Goal: Task Accomplishment & Management: Manage account settings

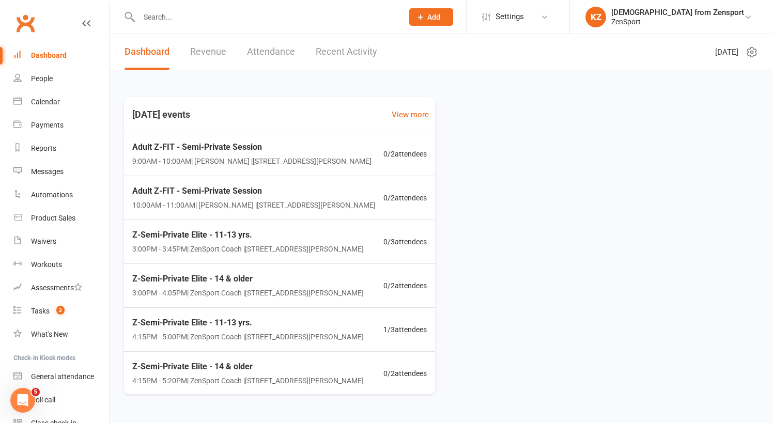
click at [156, 19] on input "text" at bounding box center [266, 17] width 260 height 14
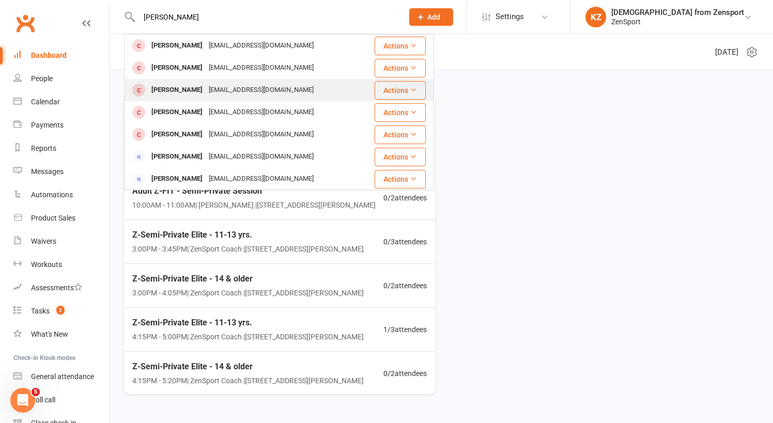
type input "[PERSON_NAME]"
click at [187, 89] on div "[PERSON_NAME]" at bounding box center [176, 90] width 57 height 15
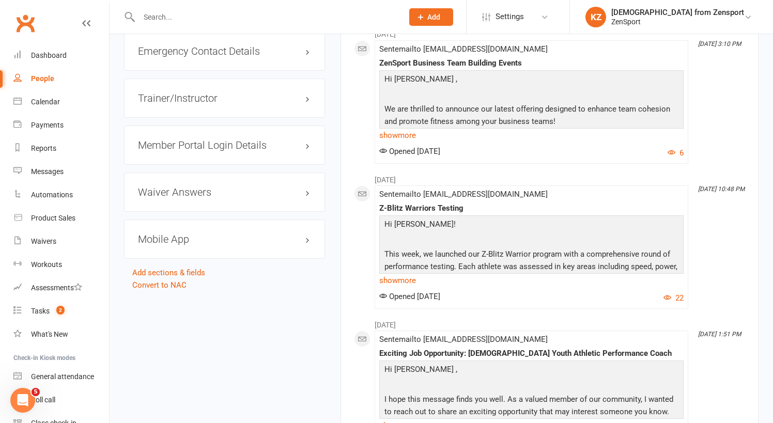
scroll to position [1009, 0]
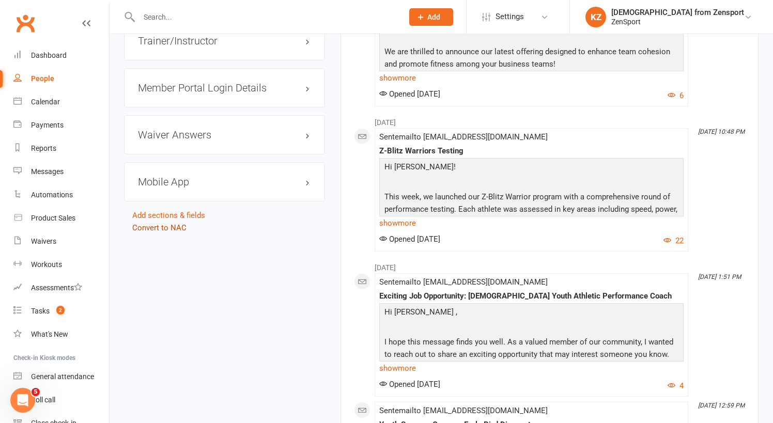
click at [172, 226] on link "Convert to NAC" at bounding box center [159, 227] width 54 height 9
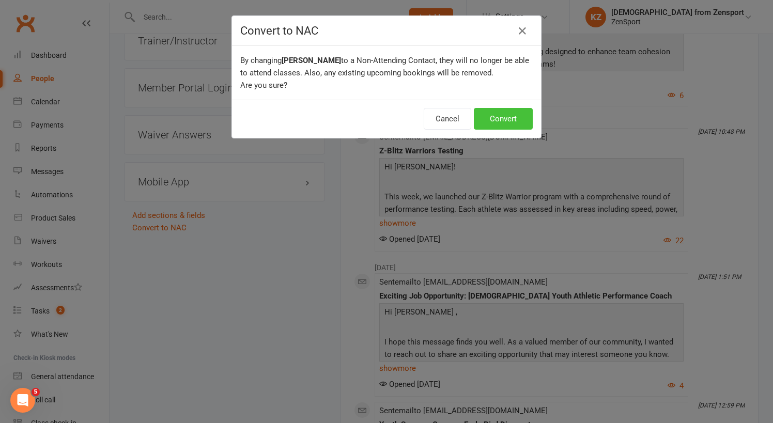
click at [505, 112] on button "Convert" at bounding box center [503, 119] width 59 height 22
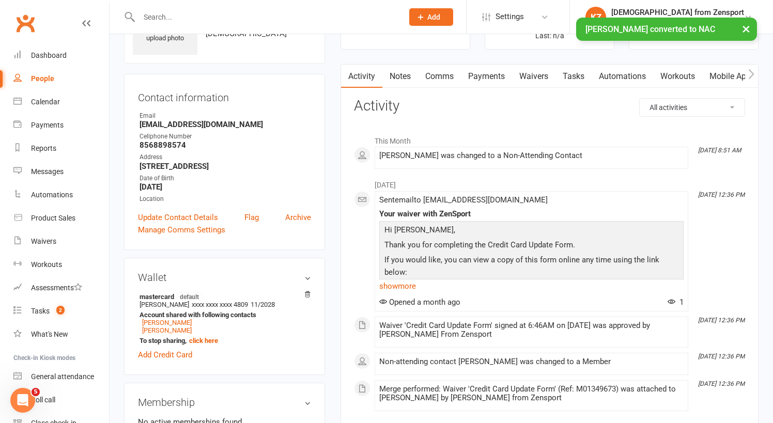
scroll to position [40, 0]
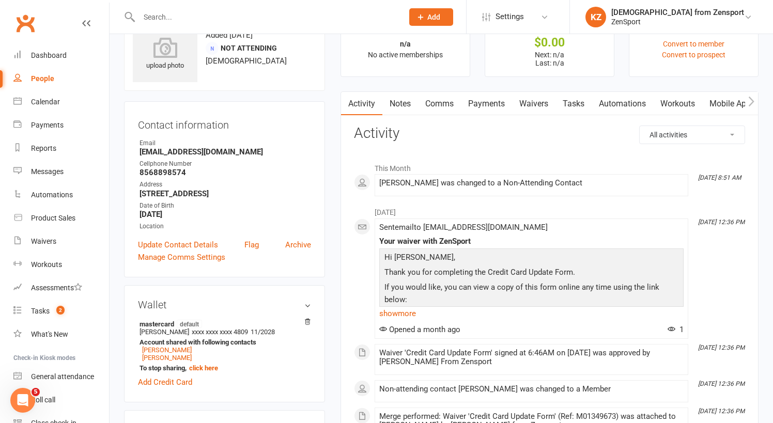
click at [723, 100] on link "Mobile App" at bounding box center [730, 104] width 56 height 24
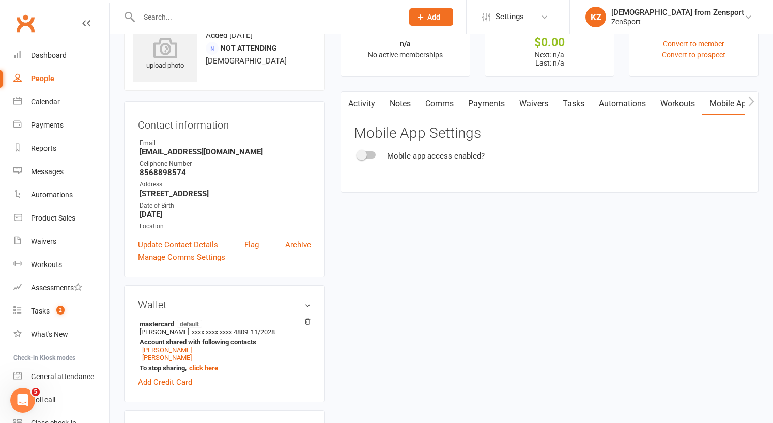
click at [375, 151] on div at bounding box center [367, 154] width 18 height 7
click at [358, 153] on input "checkbox" at bounding box center [358, 153] width 0 height 0
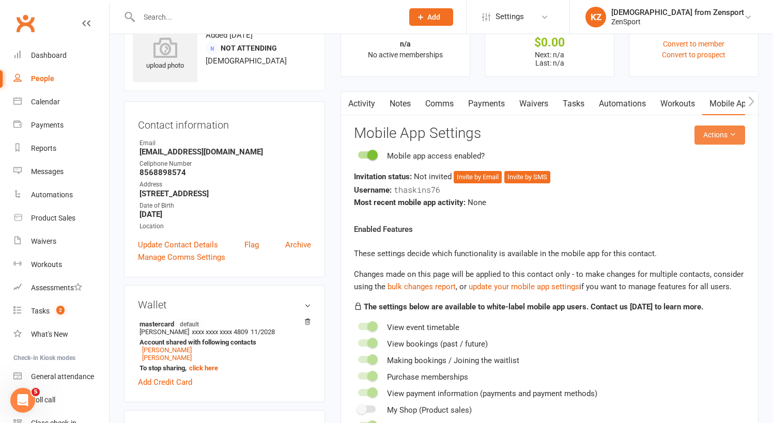
click at [714, 131] on button "Actions" at bounding box center [719, 135] width 51 height 19
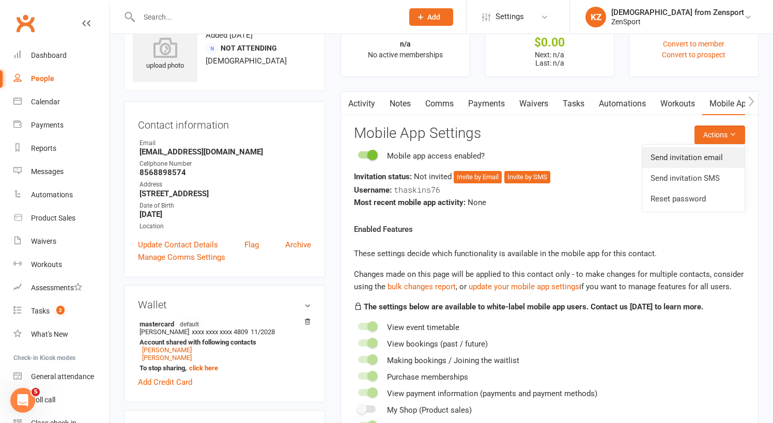
click at [693, 156] on link "Send invitation email" at bounding box center [693, 157] width 102 height 21
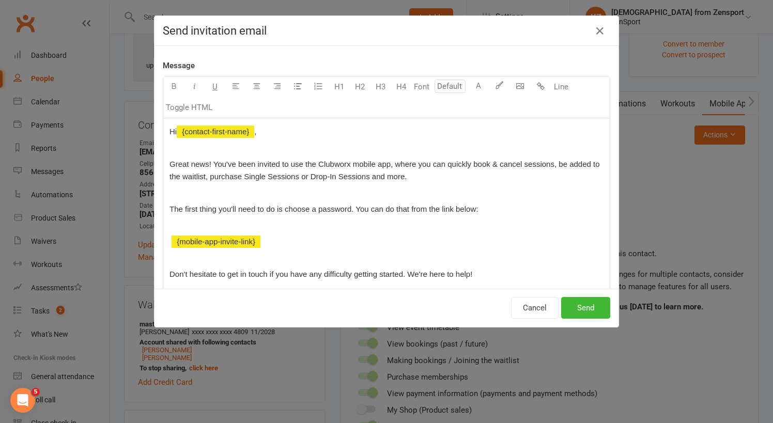
scroll to position [45, 0]
click at [592, 307] on button "Send" at bounding box center [585, 308] width 49 height 22
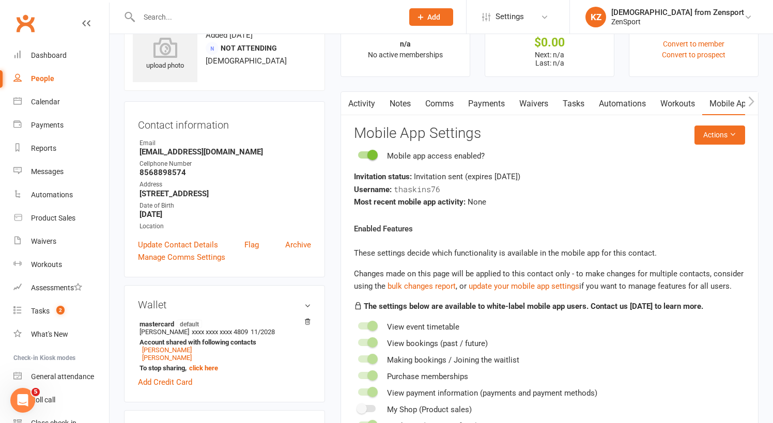
click at [160, 17] on input "text" at bounding box center [266, 17] width 260 height 14
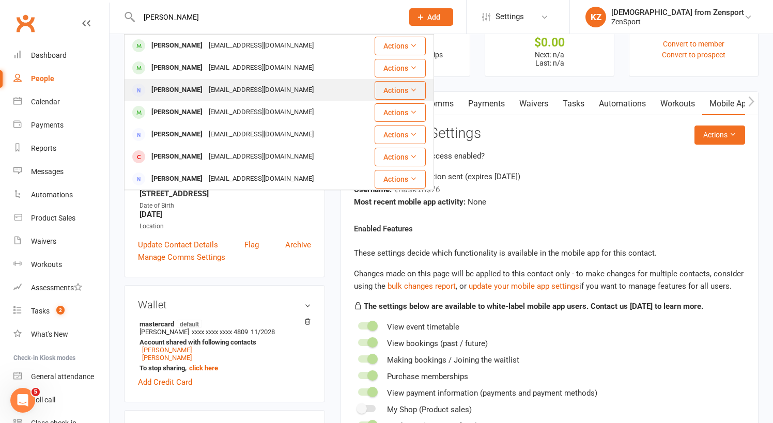
type input "[PERSON_NAME]"
click at [169, 86] on div "[PERSON_NAME]" at bounding box center [176, 90] width 57 height 15
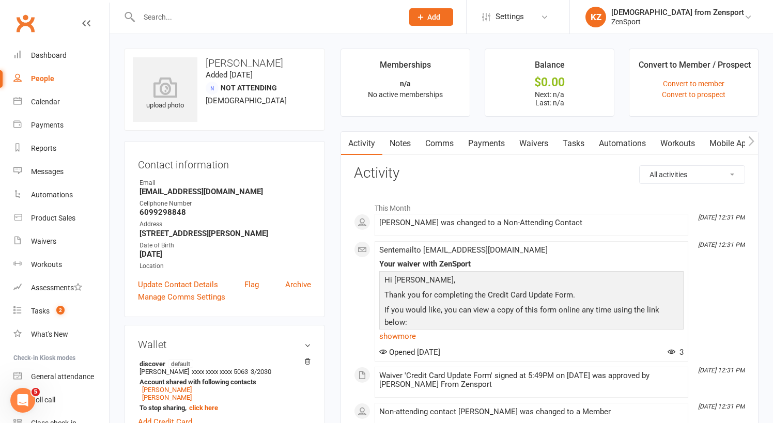
click at [727, 142] on link "Mobile App" at bounding box center [730, 144] width 56 height 24
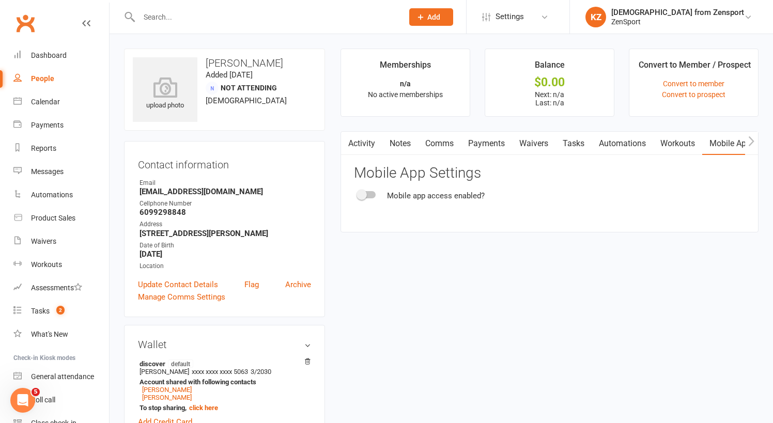
click at [375, 195] on div at bounding box center [367, 194] width 18 height 7
click at [358, 193] on input "checkbox" at bounding box center [358, 193] width 0 height 0
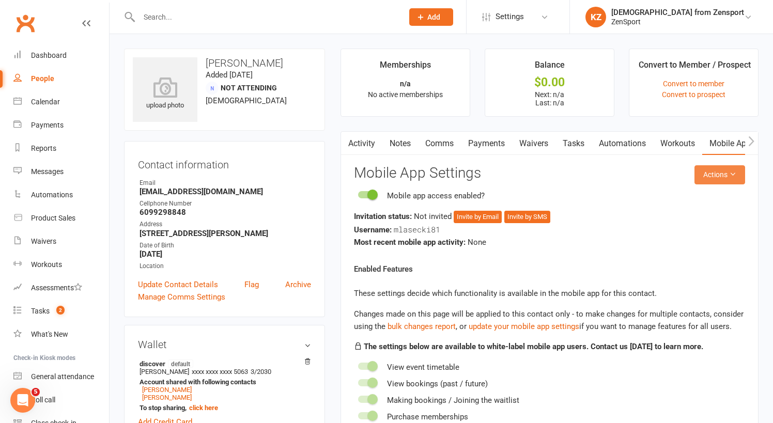
click at [735, 169] on button "Actions" at bounding box center [719, 174] width 51 height 19
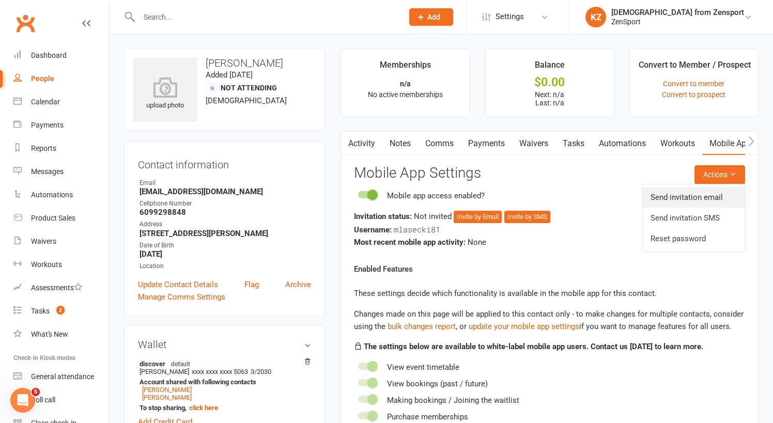
click at [692, 192] on link "Send invitation email" at bounding box center [693, 197] width 102 height 21
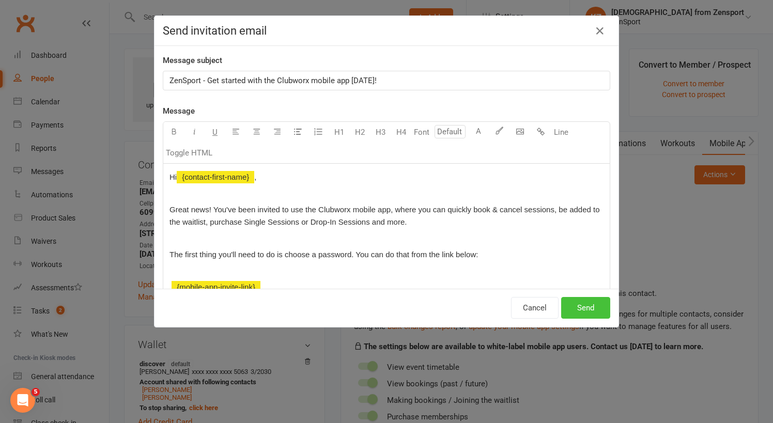
click at [583, 304] on button "Send" at bounding box center [585, 308] width 49 height 22
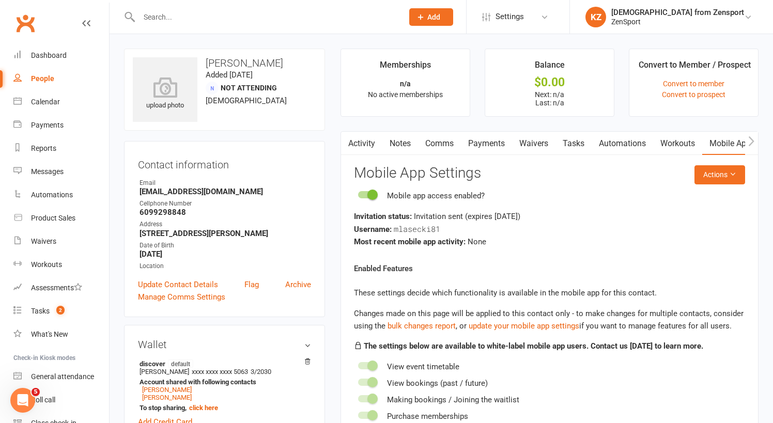
click at [158, 21] on input "text" at bounding box center [266, 17] width 260 height 14
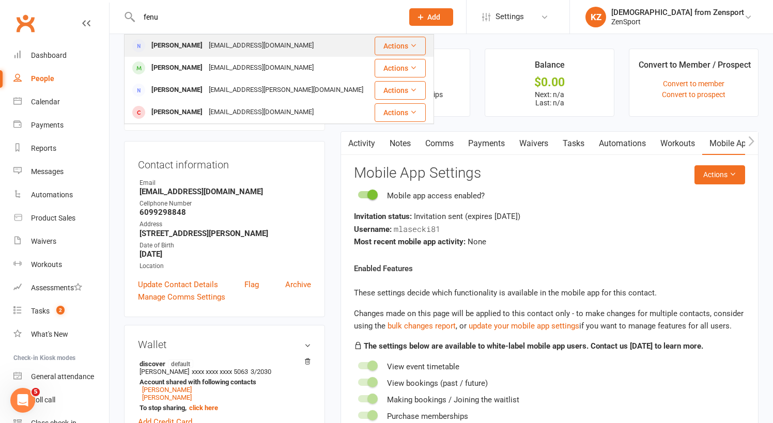
type input "fenu"
click at [184, 44] on div "John Fenuto" at bounding box center [176, 45] width 57 height 15
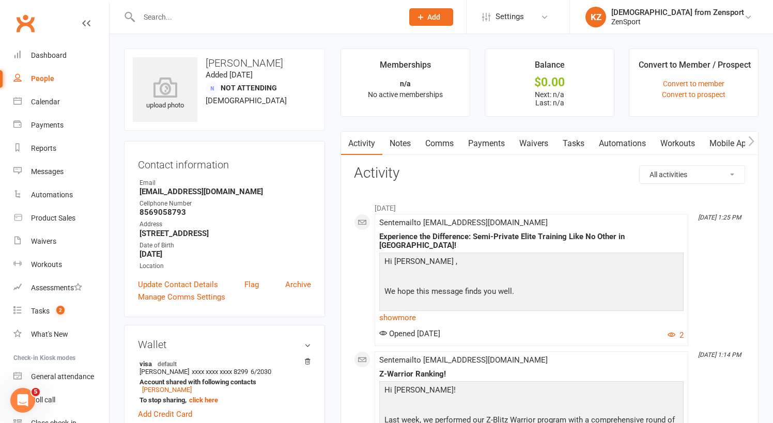
click at [730, 142] on link "Mobile App" at bounding box center [730, 144] width 56 height 24
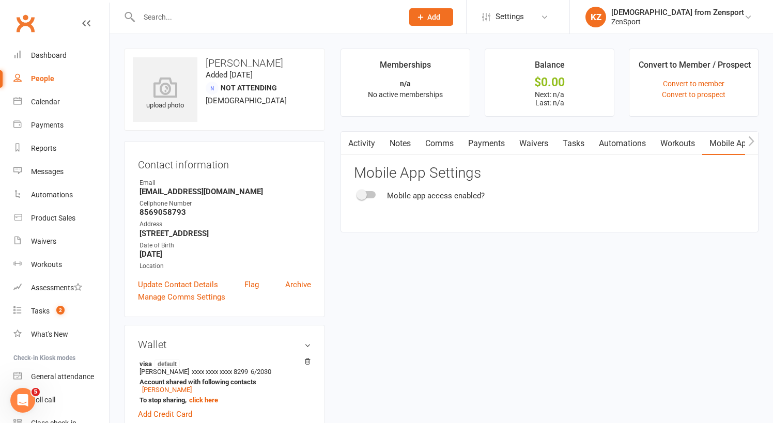
click at [373, 193] on div at bounding box center [367, 194] width 18 height 7
click at [358, 193] on input "checkbox" at bounding box center [358, 193] width 0 height 0
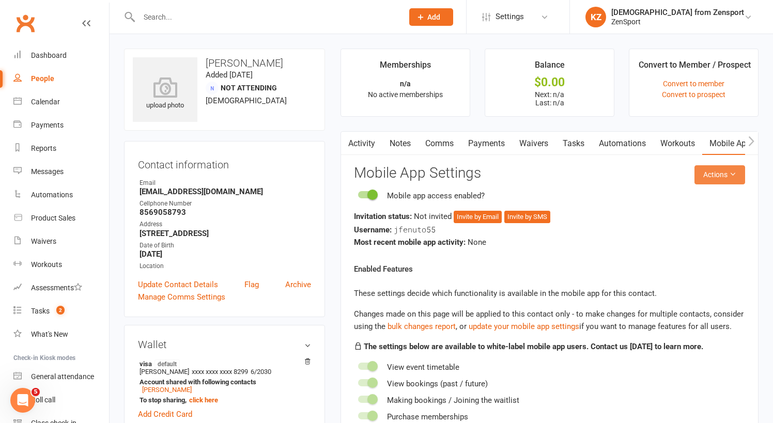
click at [711, 169] on button "Actions" at bounding box center [719, 174] width 51 height 19
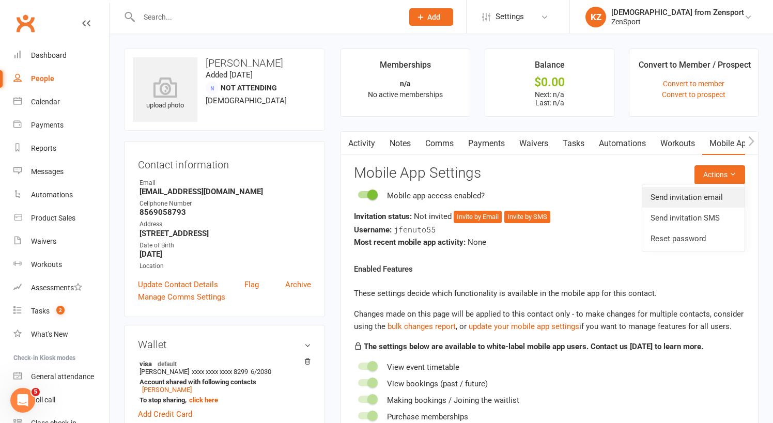
click at [701, 196] on link "Send invitation email" at bounding box center [693, 197] width 102 height 21
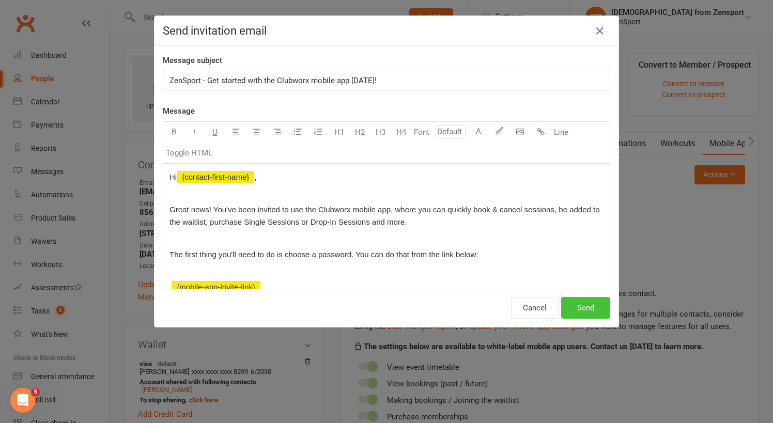
click at [583, 305] on button "Send" at bounding box center [585, 308] width 49 height 22
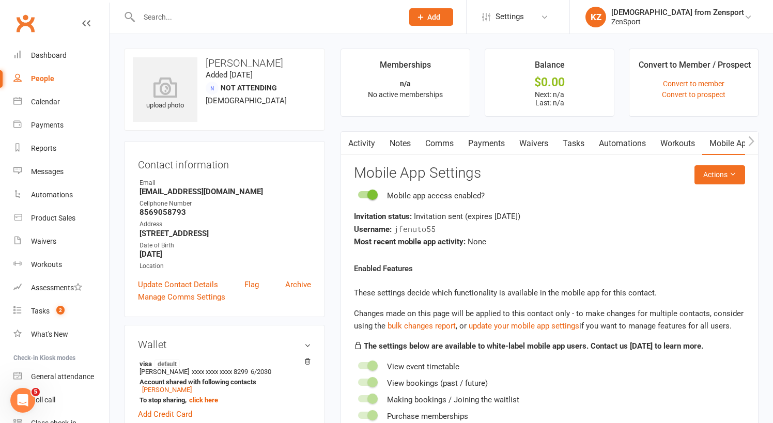
click at [166, 21] on input "text" at bounding box center [266, 17] width 260 height 14
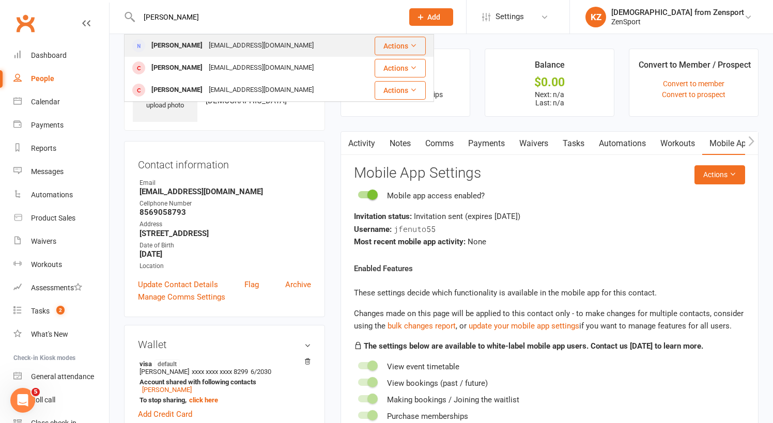
type input "hite"
click at [206, 45] on div "tiphinyhite@gmail.com" at bounding box center [261, 45] width 111 height 15
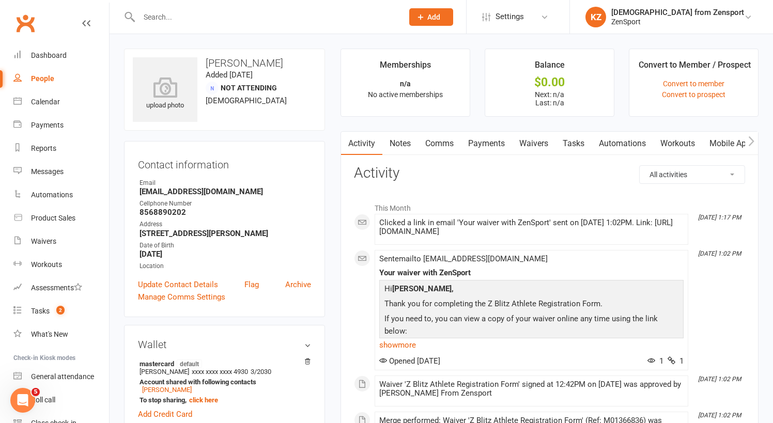
click at [723, 141] on link "Mobile App" at bounding box center [730, 144] width 56 height 24
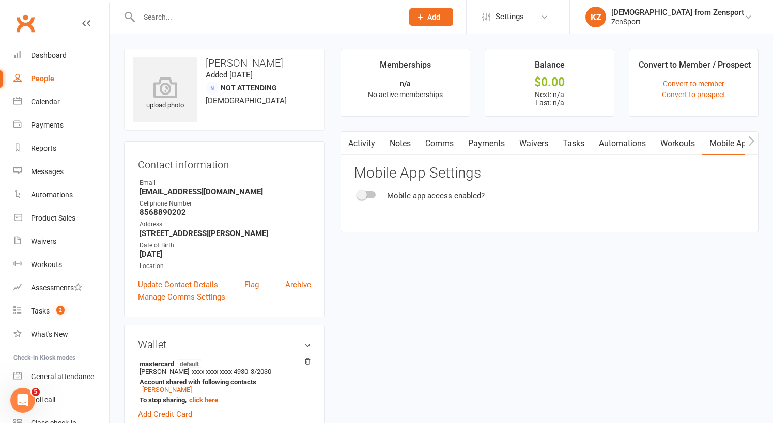
click at [375, 194] on div at bounding box center [367, 194] width 18 height 7
click at [358, 193] on input "checkbox" at bounding box center [358, 193] width 0 height 0
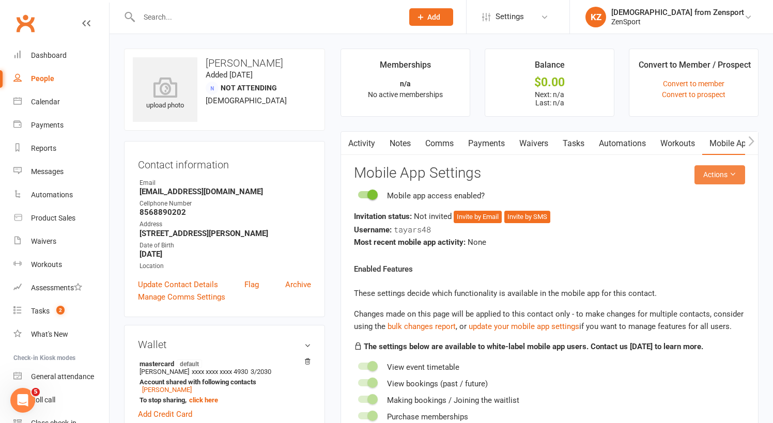
click at [711, 175] on button "Actions" at bounding box center [719, 174] width 51 height 19
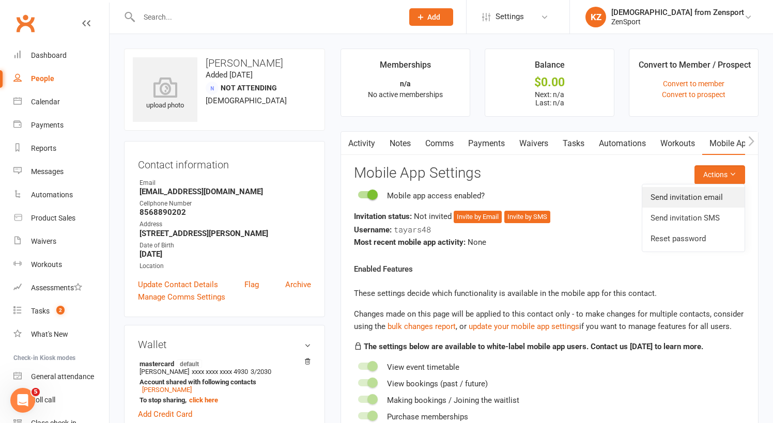
click at [712, 193] on link "Send invitation email" at bounding box center [693, 197] width 102 height 21
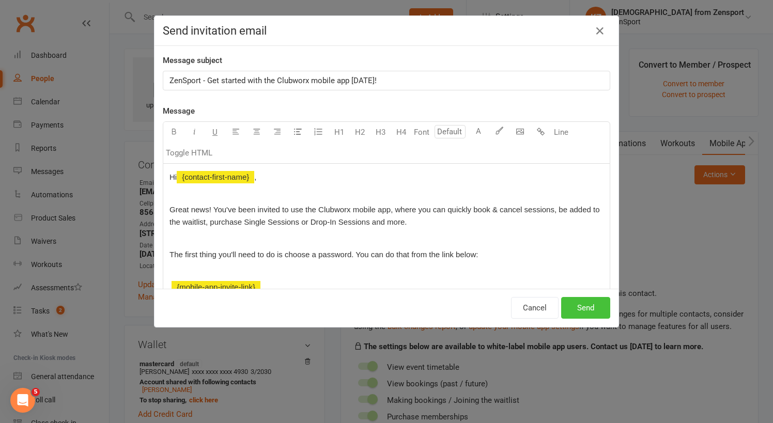
click at [586, 304] on button "Send" at bounding box center [585, 308] width 49 height 22
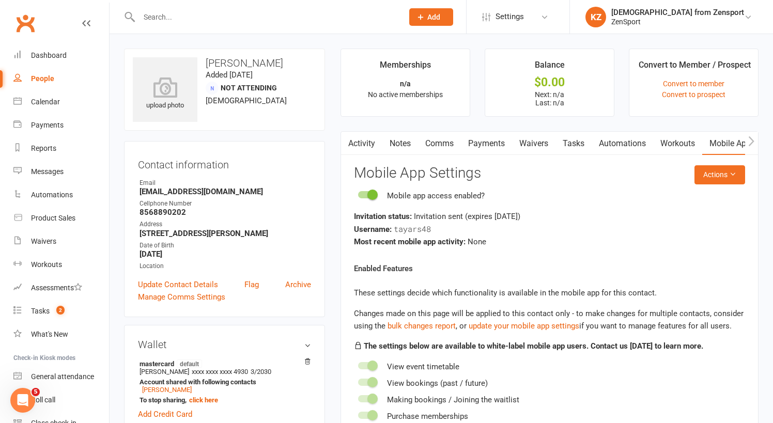
click at [171, 18] on input "text" at bounding box center [266, 17] width 260 height 14
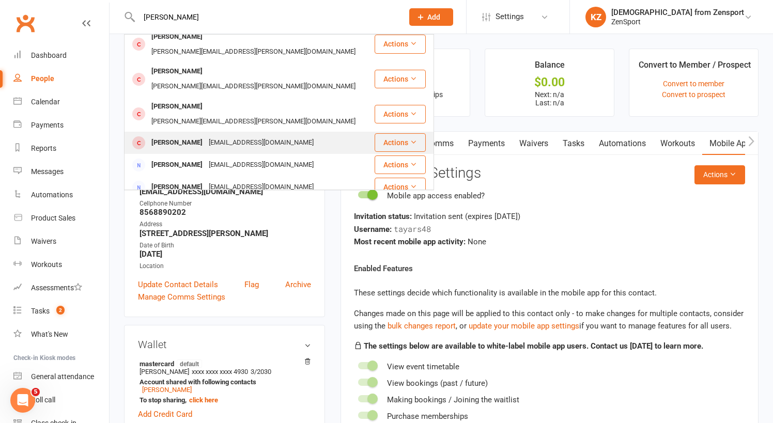
scroll to position [56, 0]
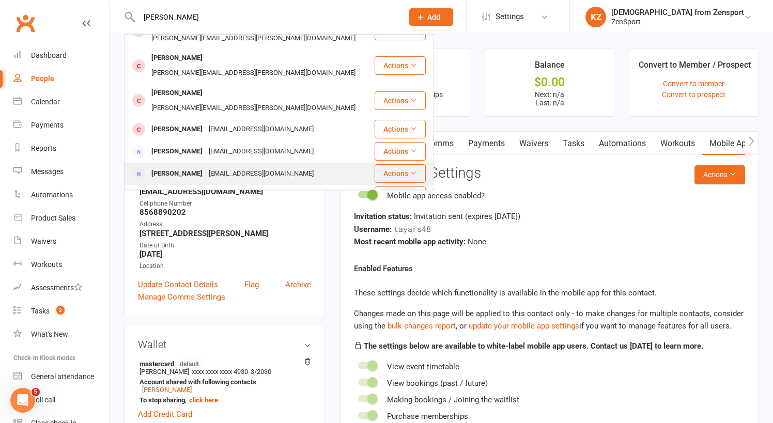
type input "casey"
click at [206, 166] on div "kcasey395@gmail.com" at bounding box center [261, 173] width 111 height 15
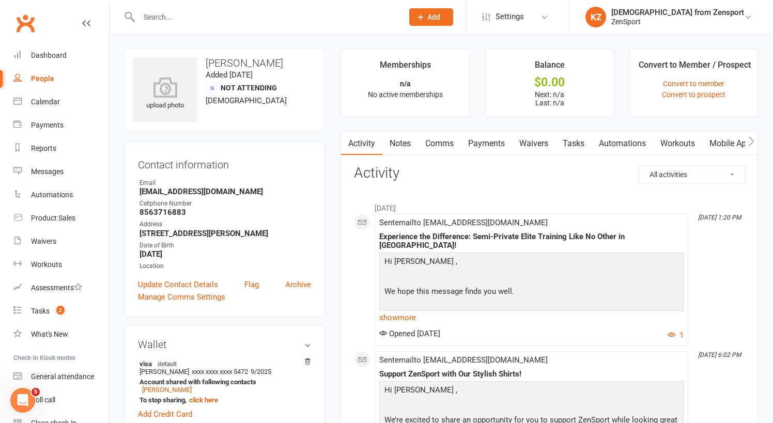
drag, startPoint x: 589, startPoint y: 51, endPoint x: 727, endPoint y: 142, distance: 164.7
click at [727, 142] on link "Mobile App" at bounding box center [730, 144] width 56 height 24
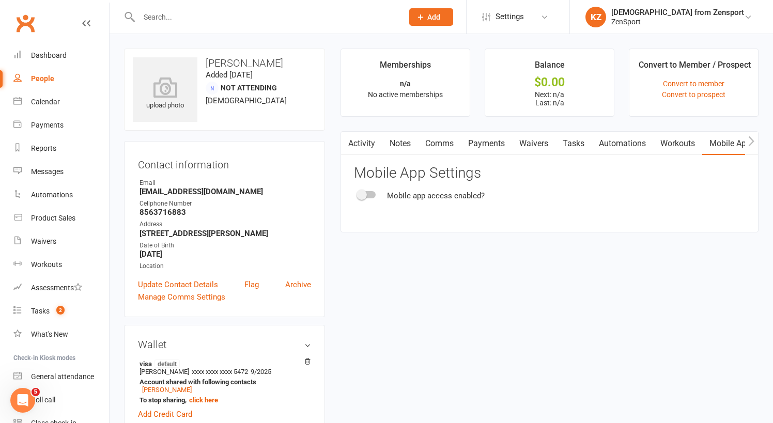
click at [373, 193] on div at bounding box center [367, 194] width 18 height 7
click at [358, 193] on input "checkbox" at bounding box center [358, 193] width 0 height 0
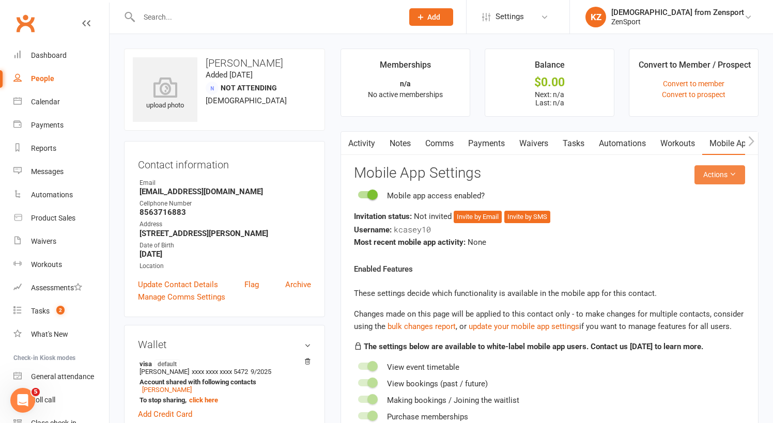
click at [717, 171] on button "Actions" at bounding box center [719, 174] width 51 height 19
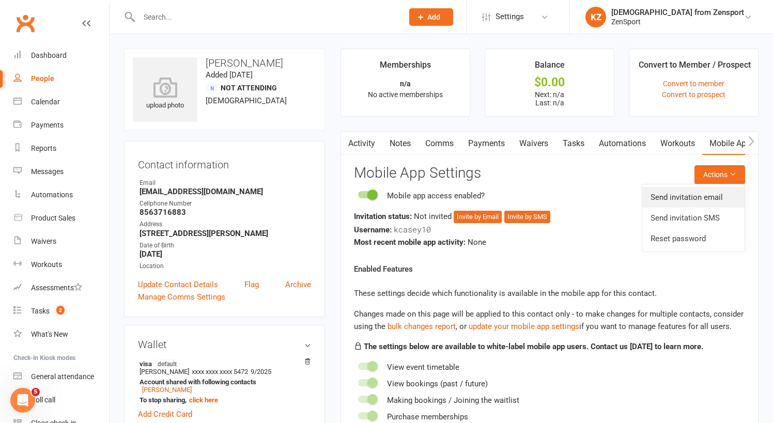
click at [698, 200] on link "Send invitation email" at bounding box center [693, 197] width 102 height 21
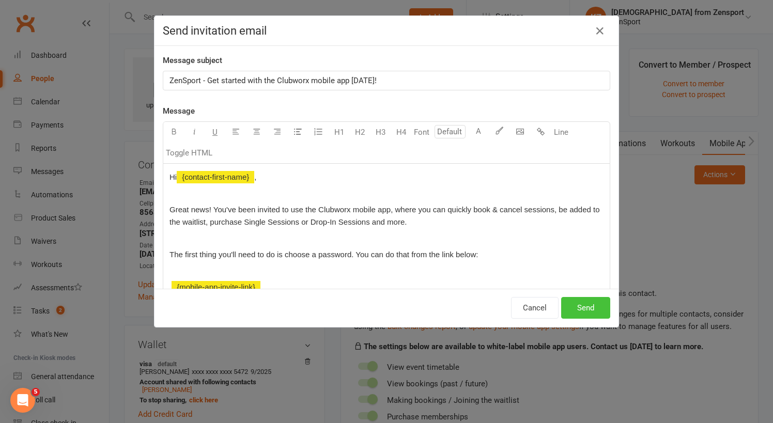
click at [597, 307] on button "Send" at bounding box center [585, 308] width 49 height 22
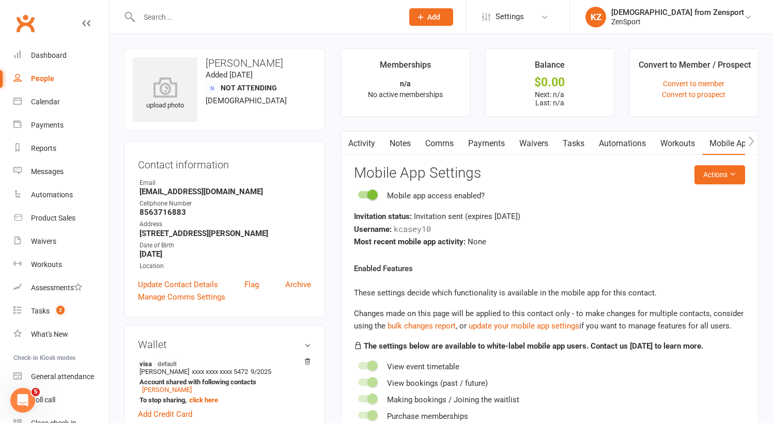
click at [151, 20] on input "text" at bounding box center [266, 17] width 260 height 14
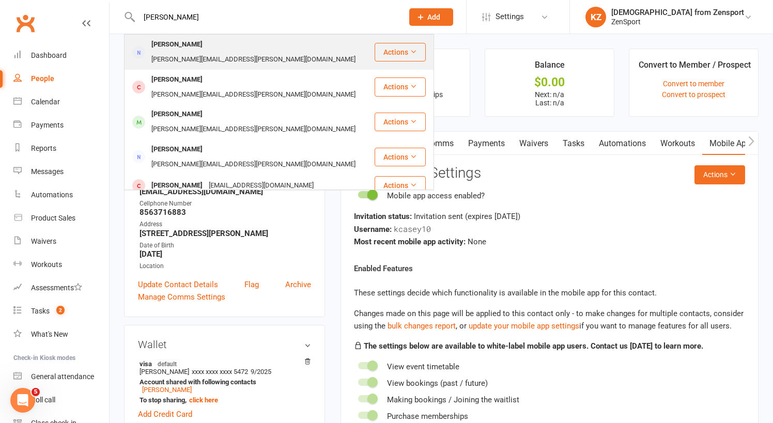
type input "kaplan"
click at [163, 40] on div "Elizabeth Goss-Kaplan" at bounding box center [176, 44] width 57 height 15
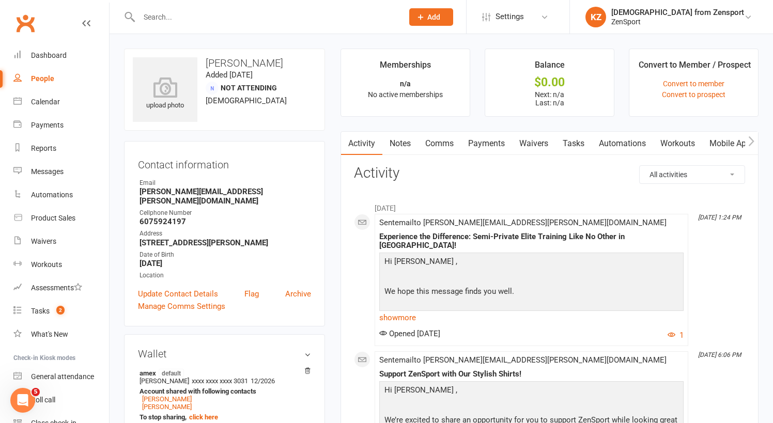
click at [727, 139] on link "Mobile App" at bounding box center [730, 144] width 56 height 24
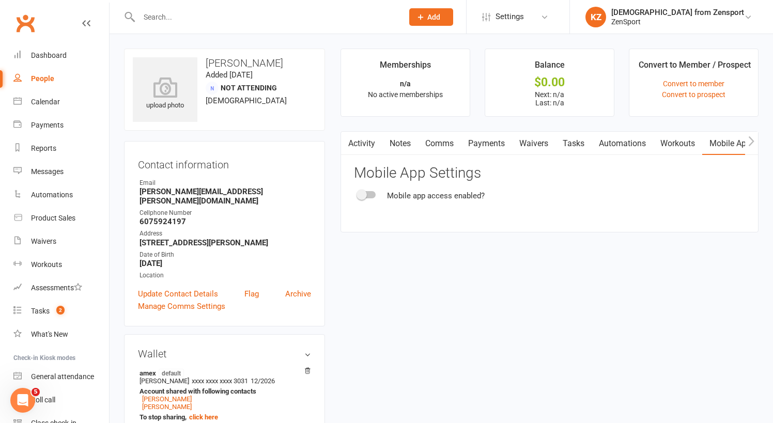
click at [373, 194] on div at bounding box center [367, 194] width 18 height 7
click at [358, 193] on input "checkbox" at bounding box center [358, 193] width 0 height 0
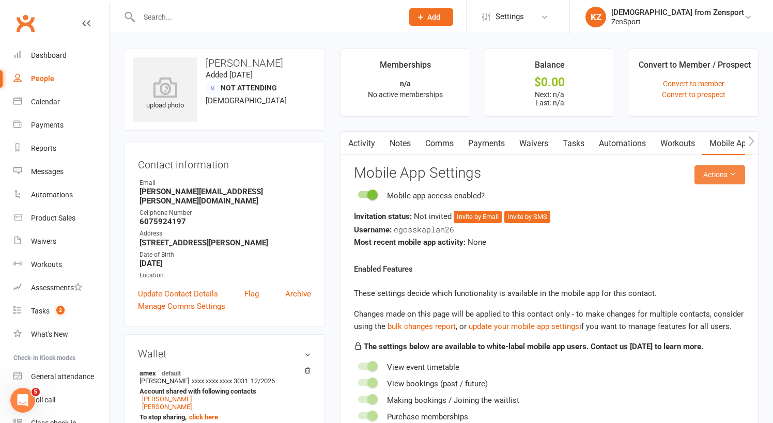
click at [709, 174] on button "Actions" at bounding box center [719, 174] width 51 height 19
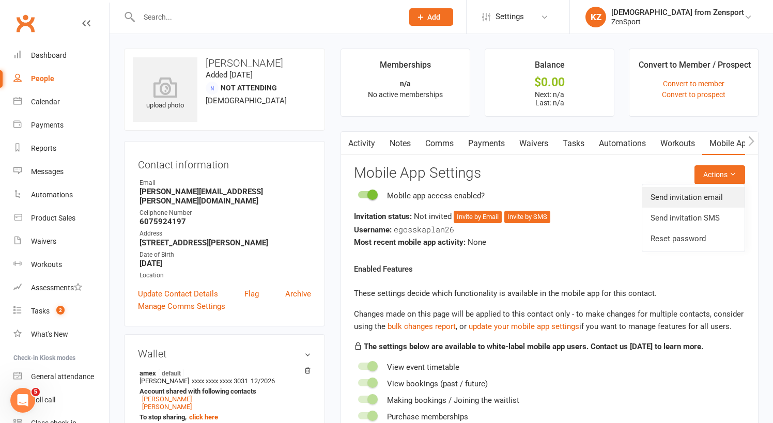
click at [687, 196] on link "Send invitation email" at bounding box center [693, 197] width 102 height 21
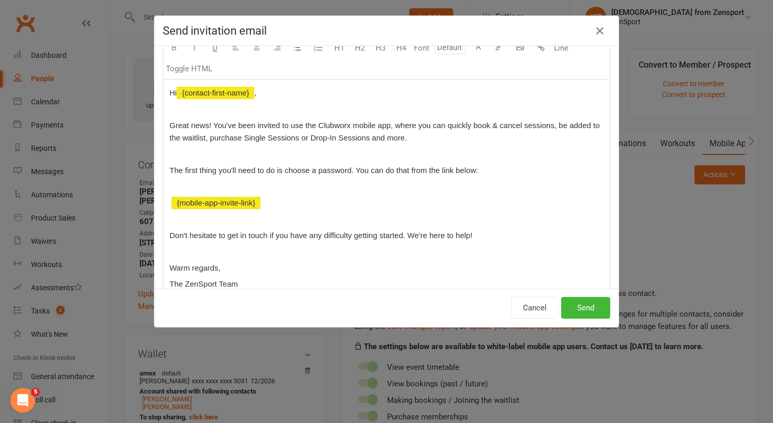
scroll to position [85, 0]
click at [596, 311] on button "Send" at bounding box center [585, 308] width 49 height 22
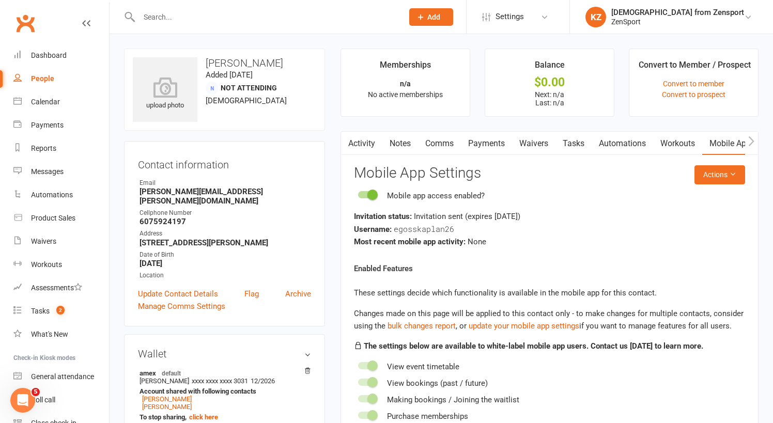
click at [228, 14] on input "text" at bounding box center [266, 17] width 260 height 14
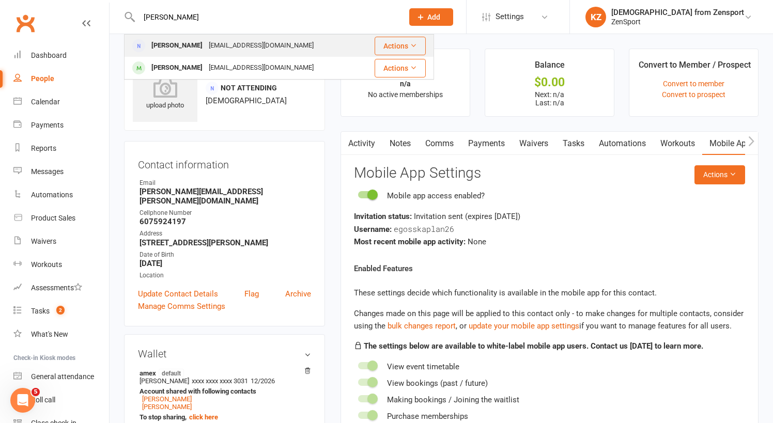
type input "wynn"
click at [228, 43] on div "nicolewynne29@gmail.com" at bounding box center [261, 45] width 111 height 15
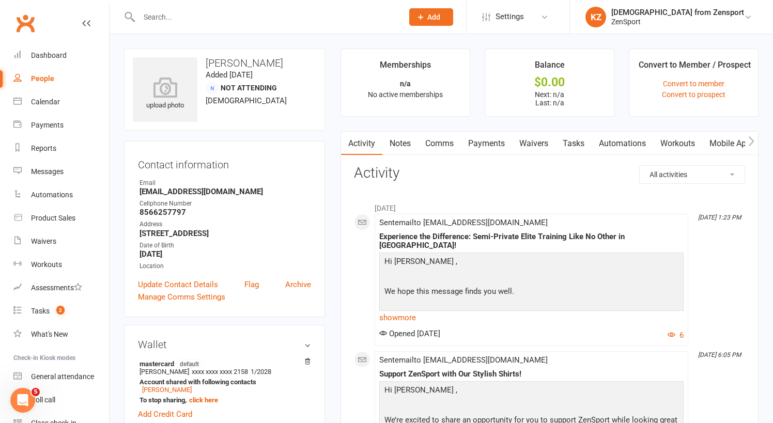
click at [723, 140] on link "Mobile App" at bounding box center [730, 144] width 56 height 24
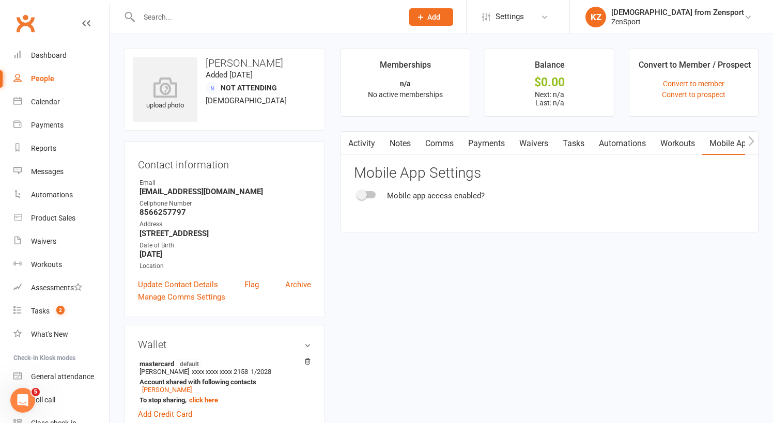
click at [375, 195] on div at bounding box center [367, 194] width 18 height 7
click at [358, 193] on input "checkbox" at bounding box center [358, 193] width 0 height 0
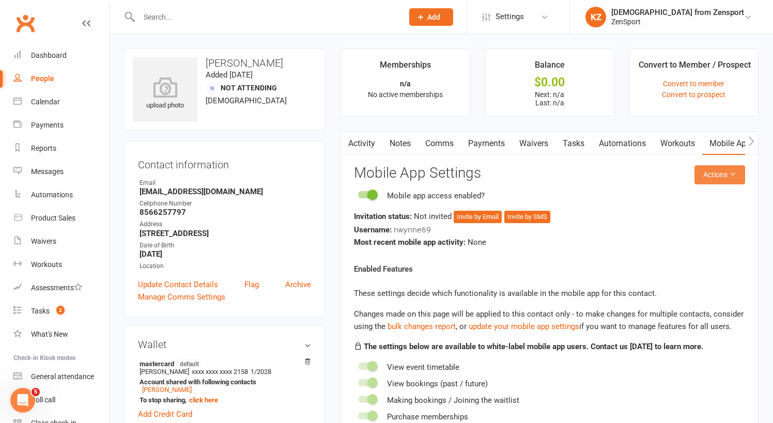
click at [709, 169] on button "Actions" at bounding box center [719, 174] width 51 height 19
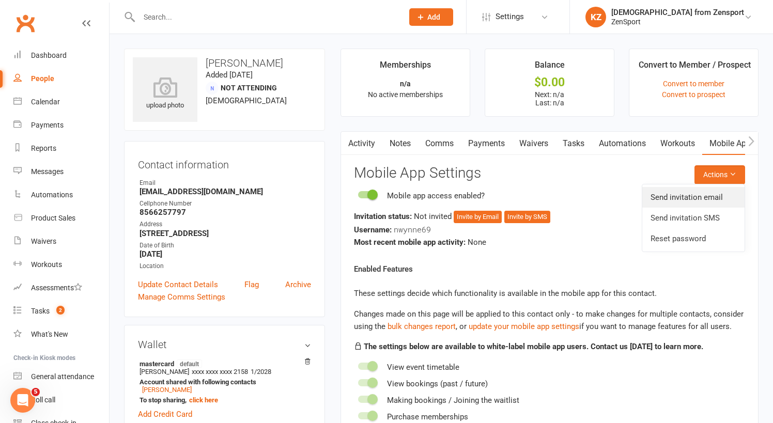
click at [707, 199] on link "Send invitation email" at bounding box center [693, 197] width 102 height 21
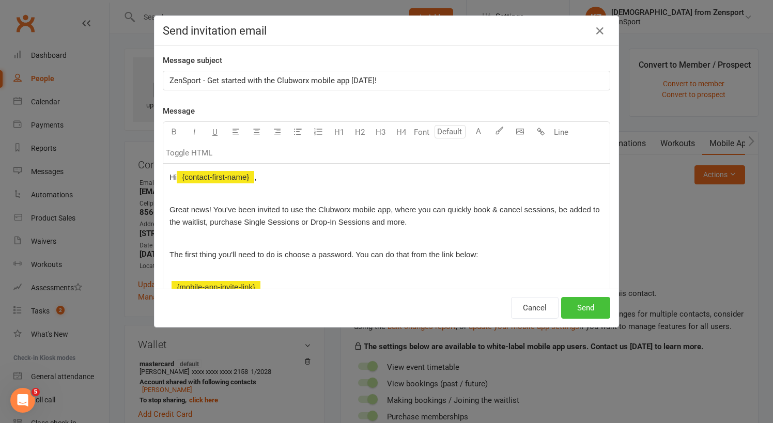
click at [599, 298] on button "Send" at bounding box center [585, 308] width 49 height 22
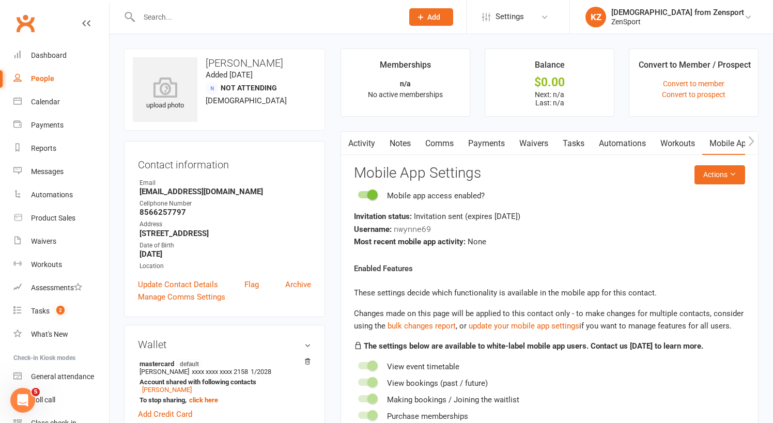
click at [176, 22] on input "text" at bounding box center [266, 17] width 260 height 14
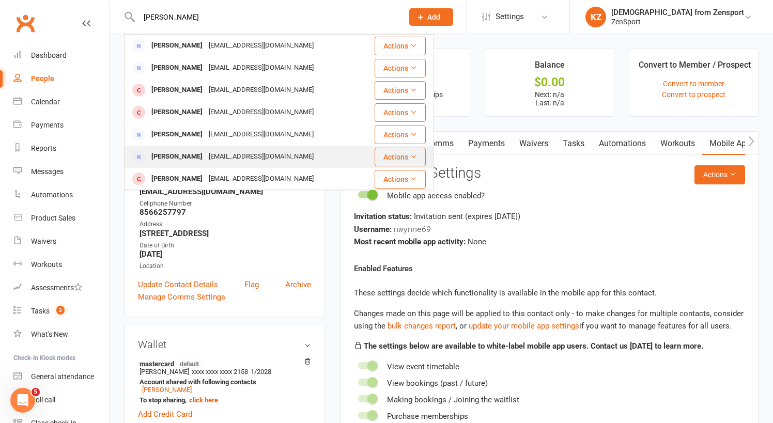
type input "morris"
click at [206, 153] on div "Suzanneefish@yahoo.com" at bounding box center [261, 156] width 111 height 15
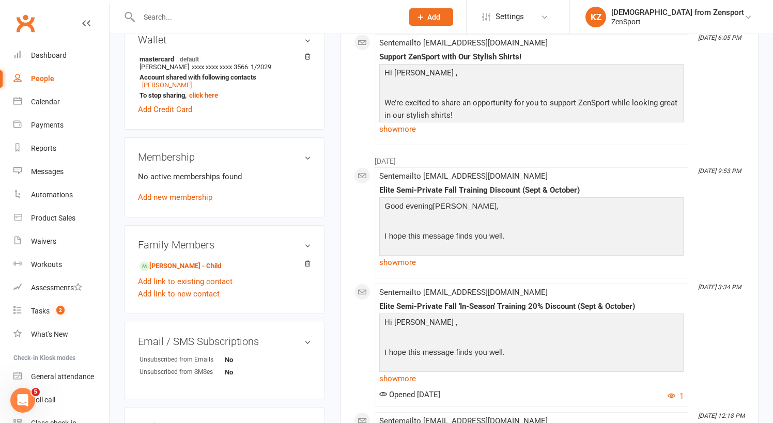
scroll to position [305, 0]
click at [200, 261] on link "Jeffrey Morris - Child" at bounding box center [180, 265] width 82 height 11
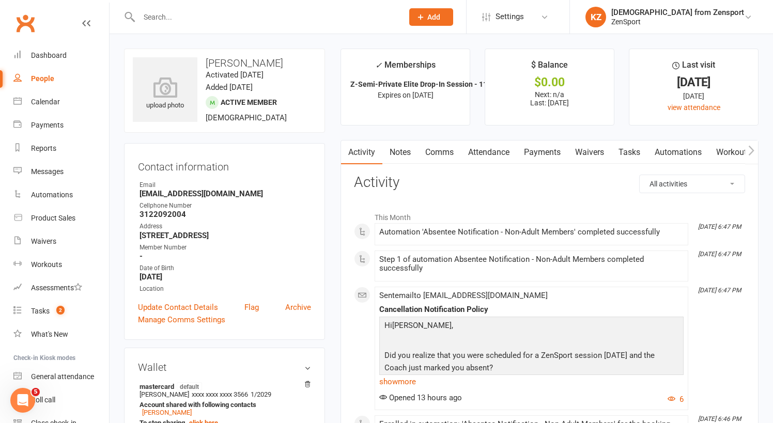
click at [496, 151] on link "Attendance" at bounding box center [489, 152] width 56 height 24
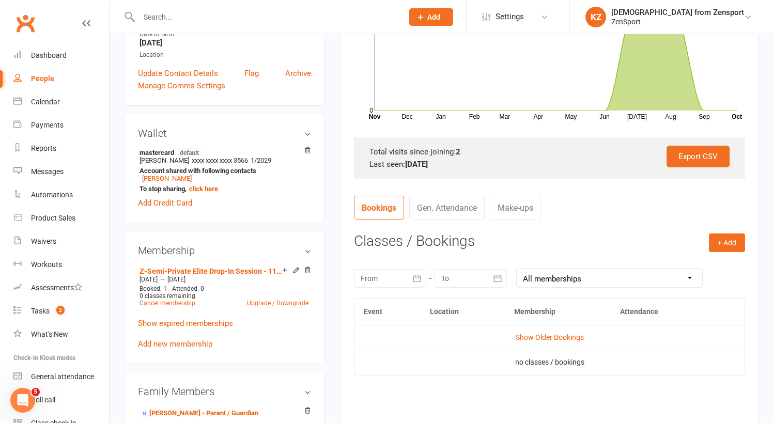
scroll to position [325, 0]
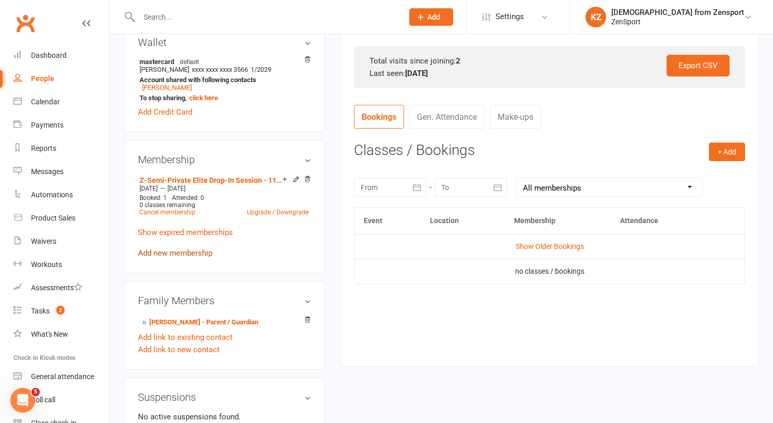
click at [180, 251] on link "Add new membership" at bounding box center [175, 252] width 74 height 9
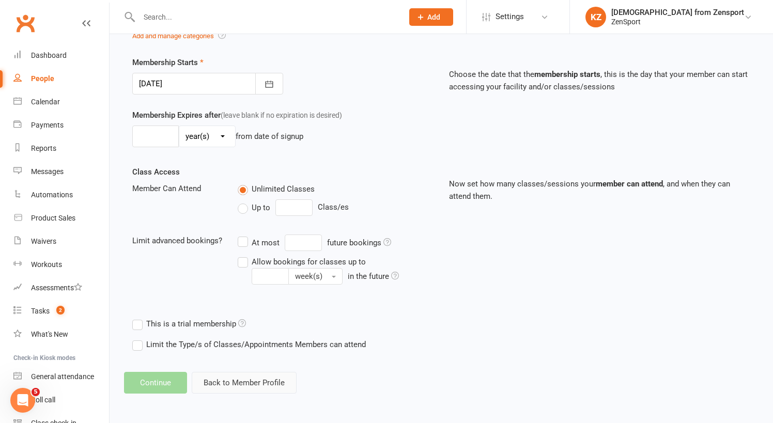
scroll to position [255, 0]
click at [233, 373] on button "Back to Member Profile" at bounding box center [244, 383] width 105 height 22
